Goal: Task Accomplishment & Management: Use online tool/utility

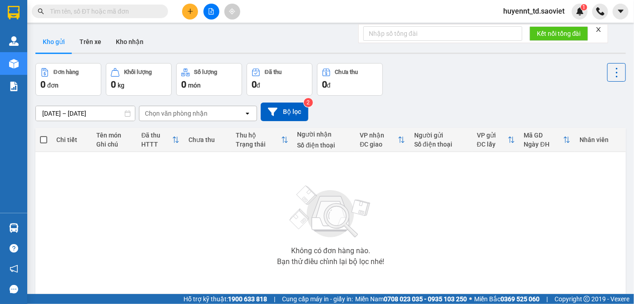
click at [87, 13] on input "text" at bounding box center [103, 11] width 107 height 10
paste input "g 0844514999"
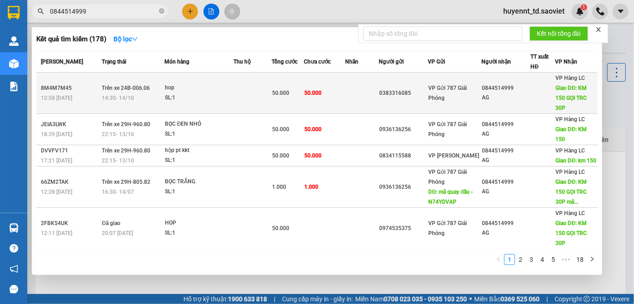
type input "0844514999"
click at [249, 90] on td at bounding box center [252, 93] width 38 height 41
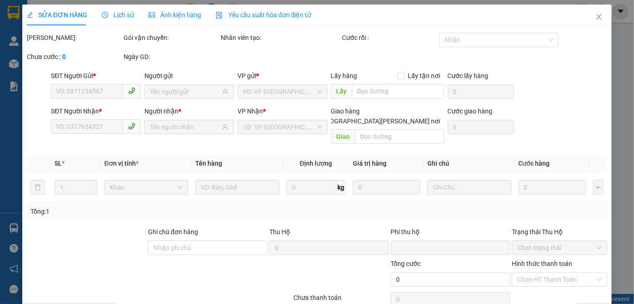
type input "0383316085"
type input "0844514999"
type input "AG"
type input "KM 150 GỌI TRC 30P"
type input "0"
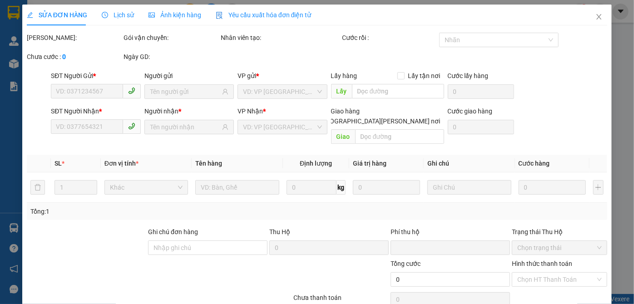
type input "50.000"
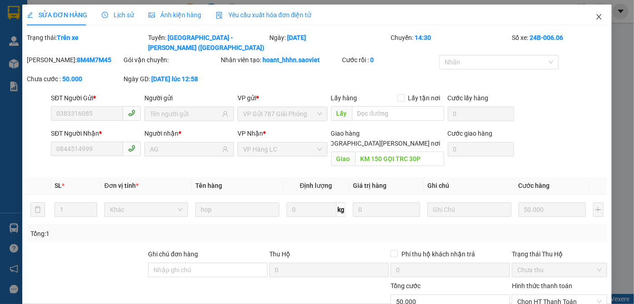
click at [595, 17] on icon "close" at bounding box center [598, 16] width 7 height 7
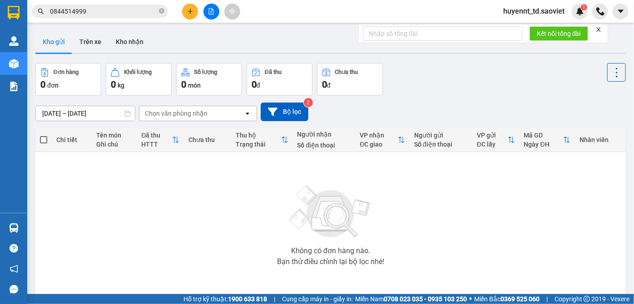
click at [114, 14] on input "0844514999" at bounding box center [103, 11] width 107 height 10
